Goal: Information Seeking & Learning: Learn about a topic

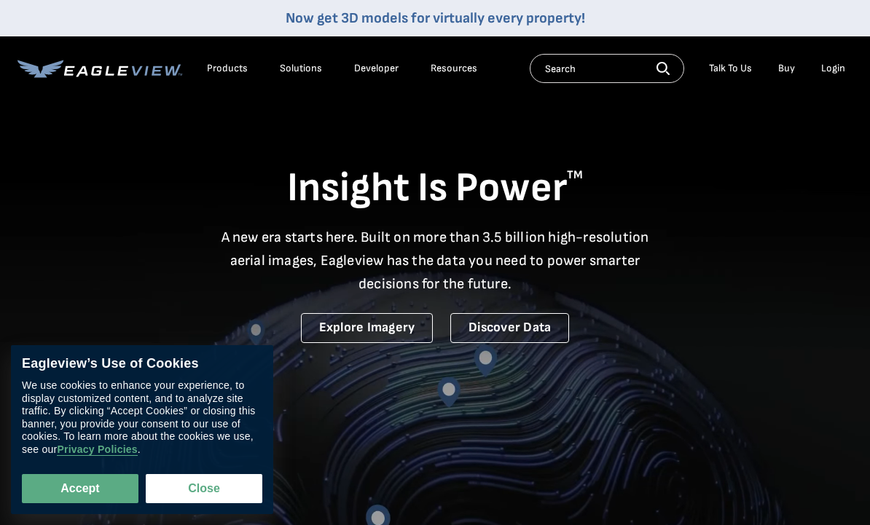
click at [217, 66] on div "Products" at bounding box center [227, 68] width 41 height 13
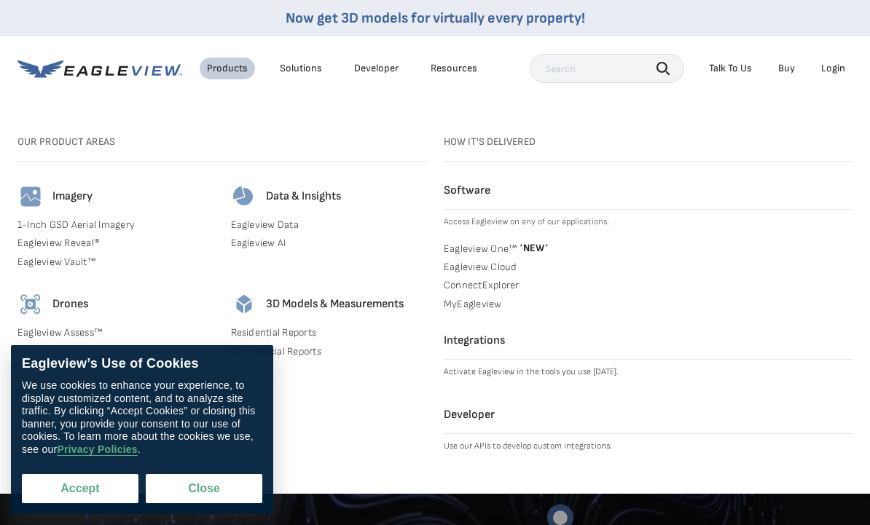
click at [93, 484] on button "Accept" at bounding box center [80, 488] width 117 height 29
checkbox input "true"
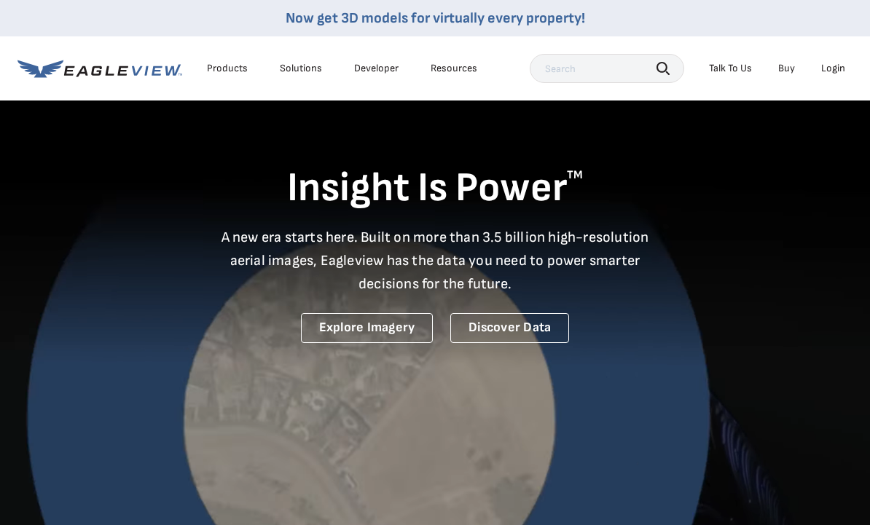
click at [225, 68] on div "Products" at bounding box center [227, 68] width 41 height 13
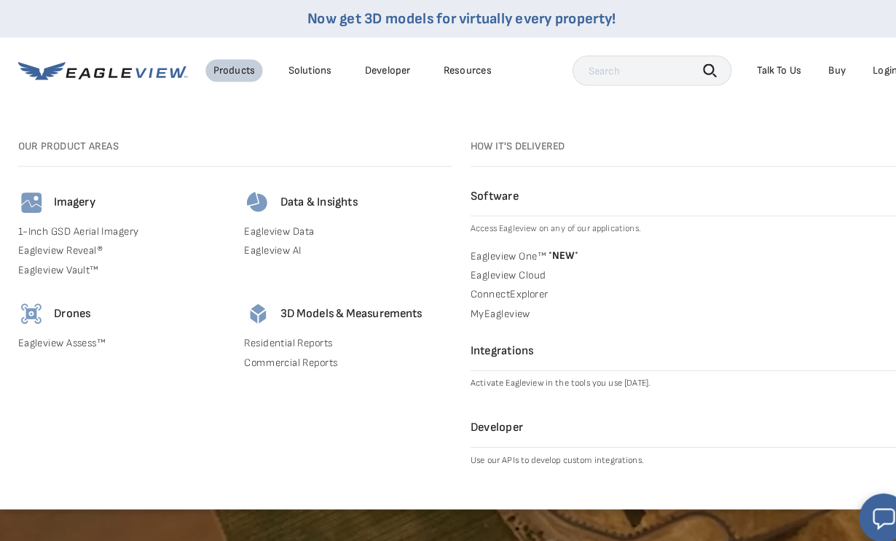
scroll to position [2, 0]
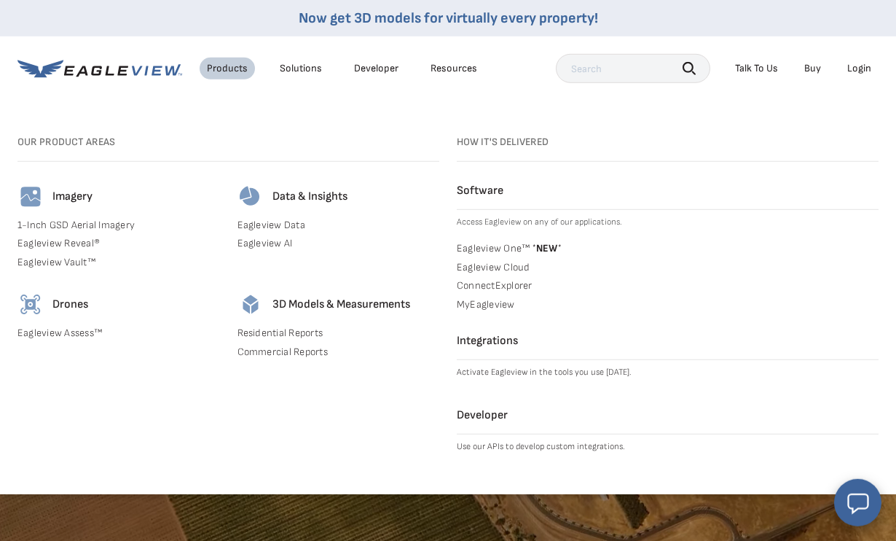
click at [280, 306] on h4 "3D Models & Measurements" at bounding box center [341, 304] width 138 height 15
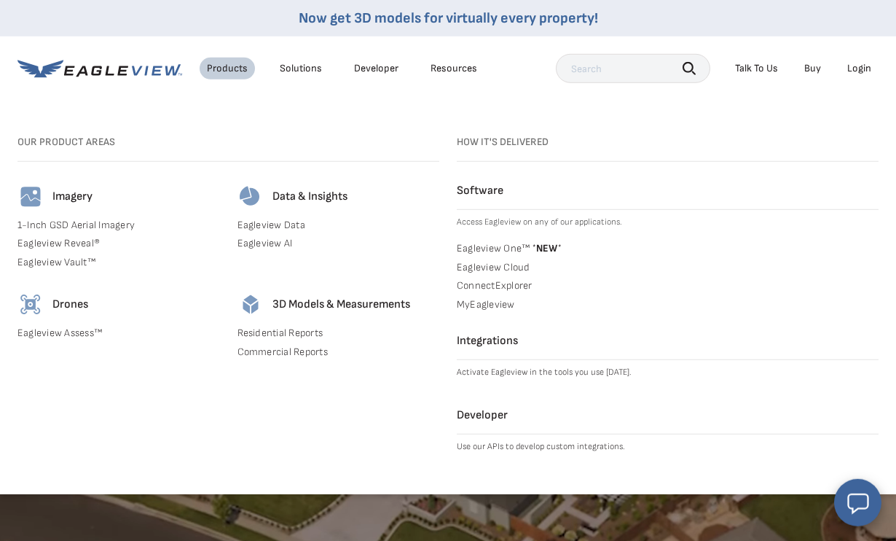
click at [332, 305] on h4 "3D Models & Measurements" at bounding box center [341, 304] width 138 height 15
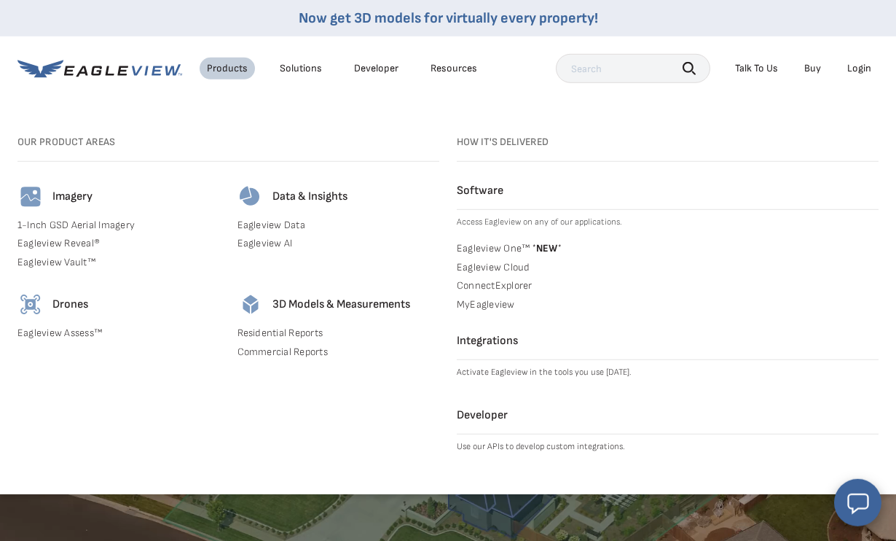
click at [248, 295] on img at bounding box center [251, 304] width 26 height 26
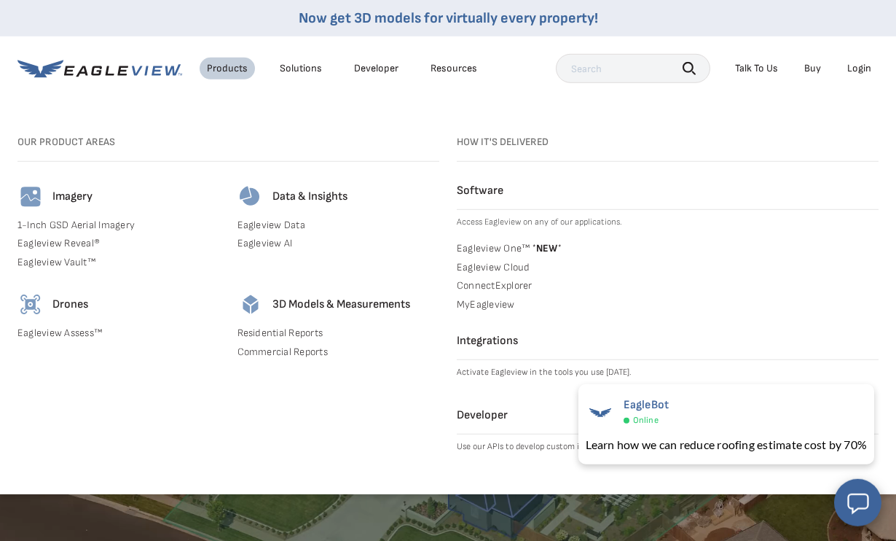
click at [283, 321] on div "3D Models & Measurements Residential Reports Commercial Reports" at bounding box center [339, 327] width 203 height 72
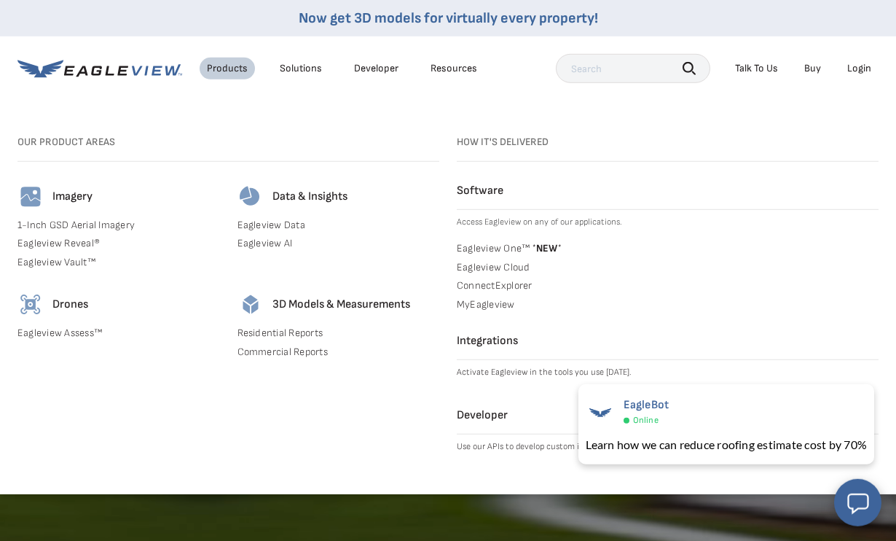
click at [271, 300] on div "3D Models & Measurements" at bounding box center [339, 304] width 203 height 26
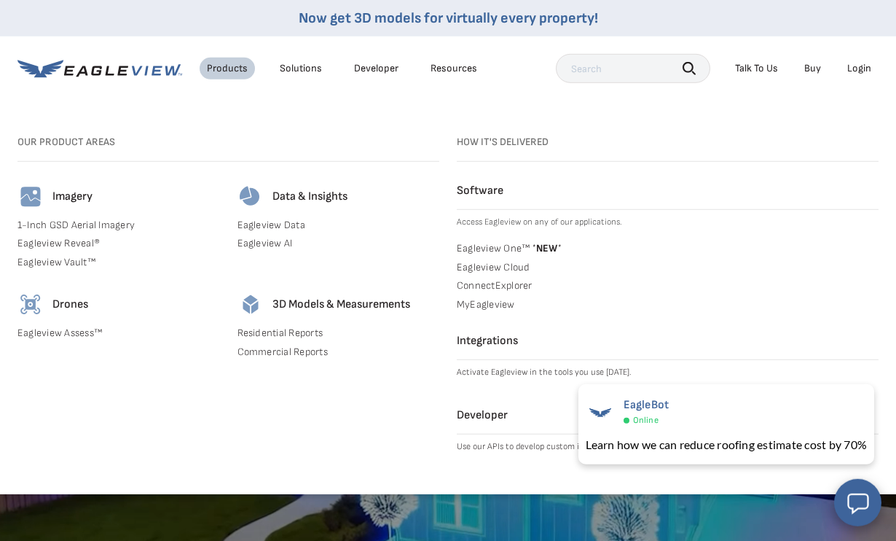
click at [294, 82] on div "Products Solutions Developer Resources" at bounding box center [250, 68] width 467 height 29
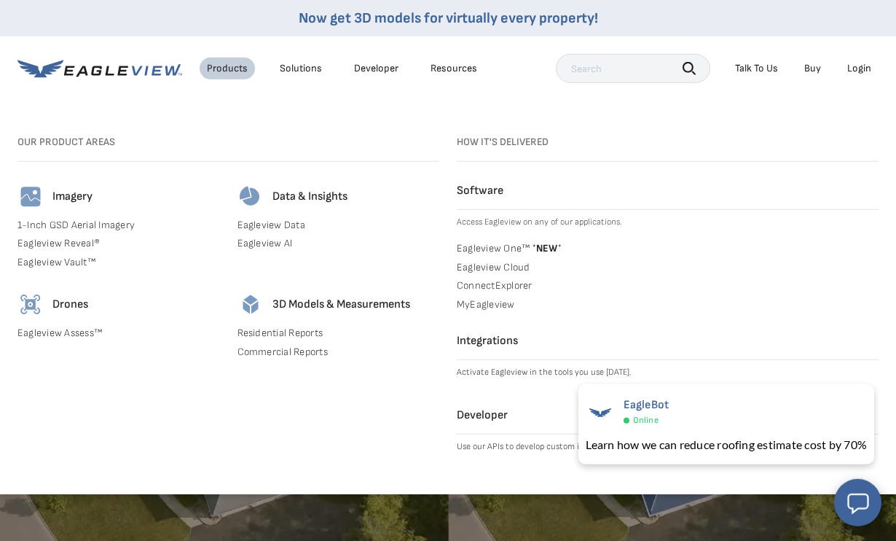
click at [295, 74] on div "Solutions" at bounding box center [301, 68] width 42 height 13
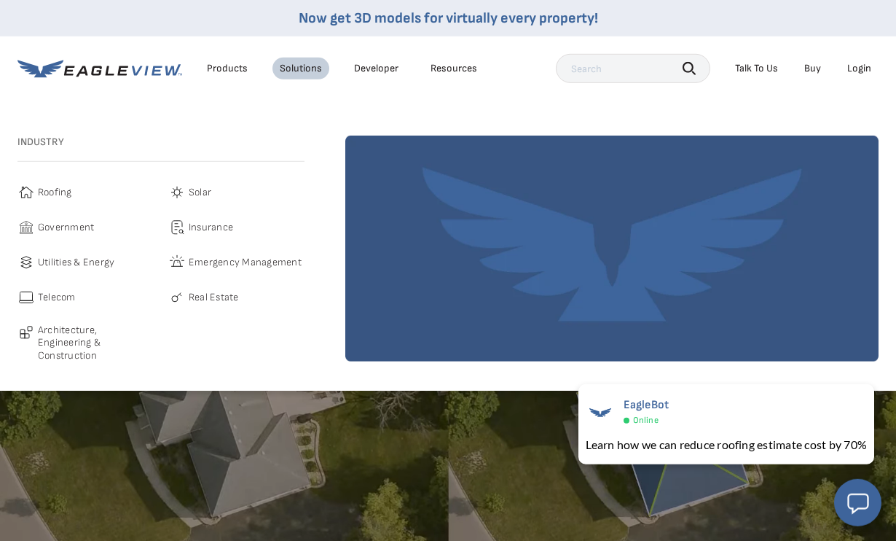
click at [228, 59] on li "Products" at bounding box center [227, 69] width 55 height 22
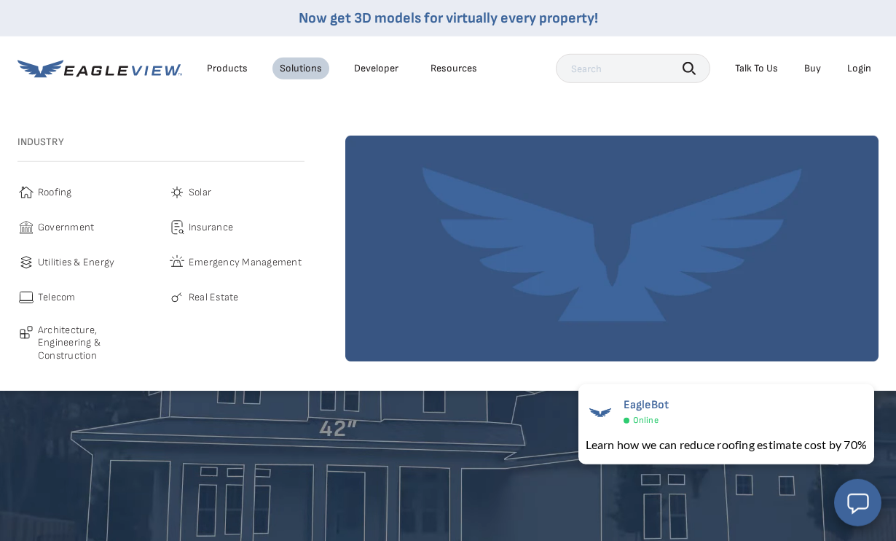
click at [228, 73] on div "Products" at bounding box center [227, 68] width 41 height 13
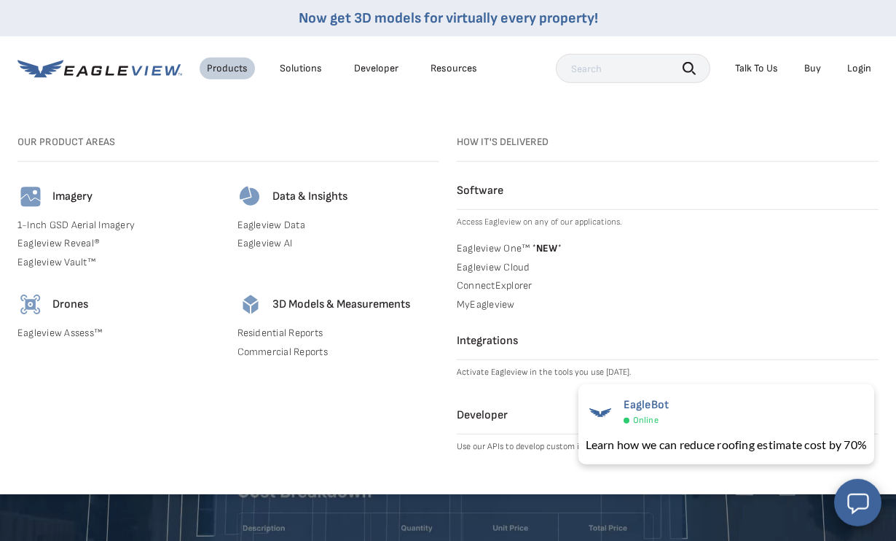
click at [304, 300] on h4 "3D Models & Measurements" at bounding box center [341, 304] width 138 height 15
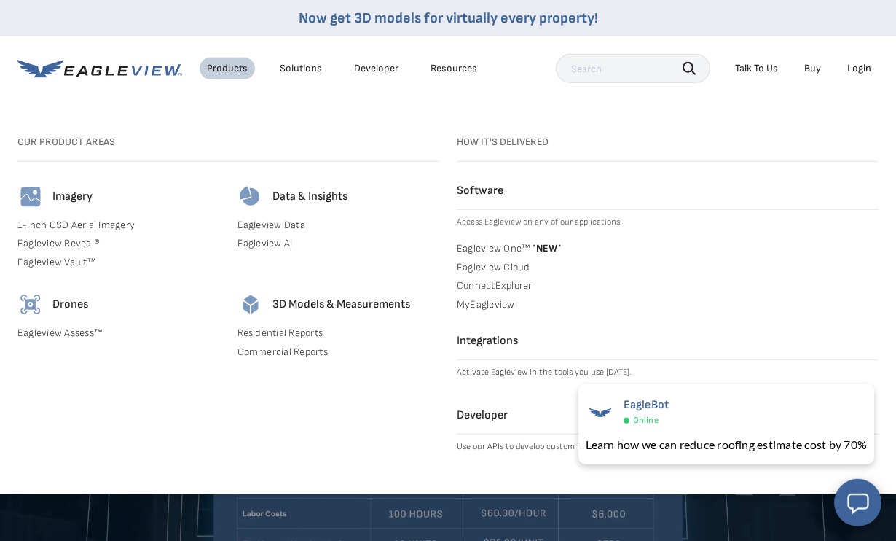
click at [291, 337] on div "3D Models & Measurements Residential Reports Commercial Reports" at bounding box center [339, 327] width 203 height 72
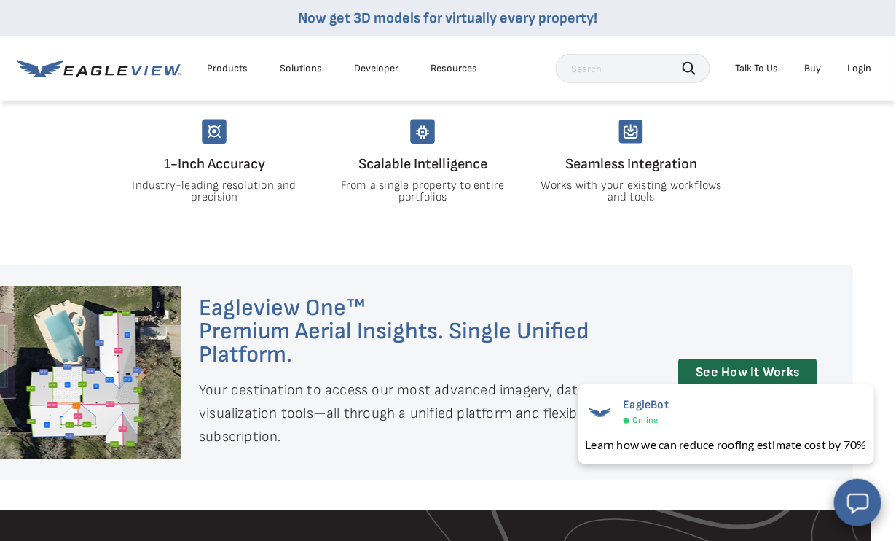
scroll to position [974, 26]
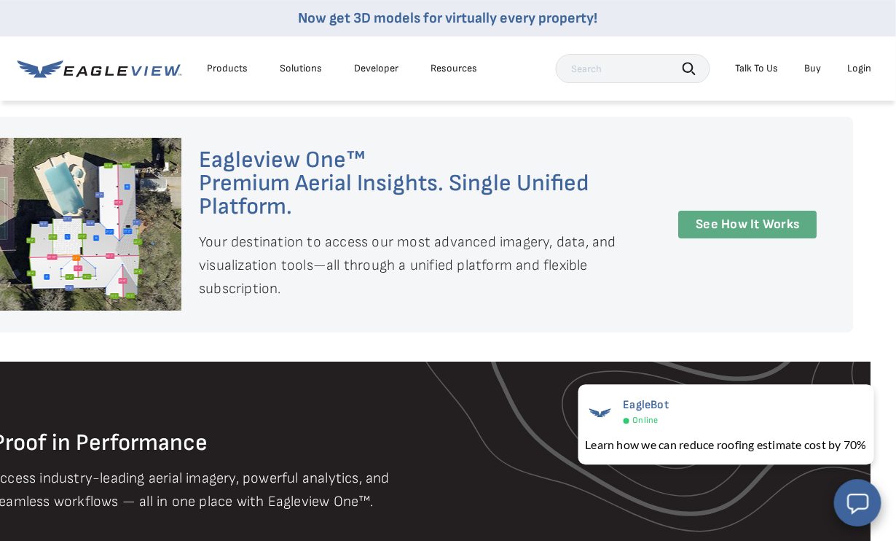
click at [771, 223] on link "See How It Works" at bounding box center [747, 225] width 138 height 28
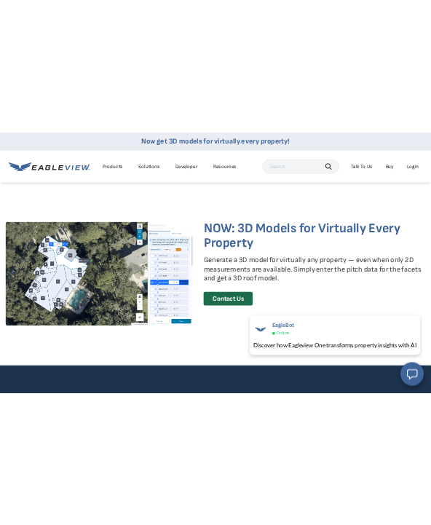
scroll to position [3037, 0]
